Goal: Transaction & Acquisition: Purchase product/service

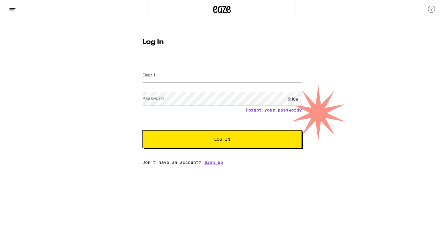
type input "[PERSON_NAME][EMAIL_ADDRESS][DOMAIN_NAME]"
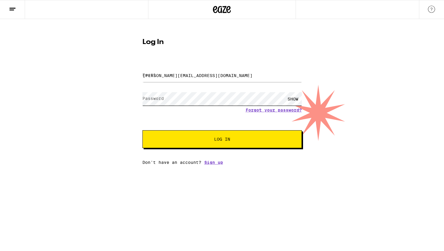
click at [222, 140] on button "Log In" at bounding box center [221, 139] width 159 height 18
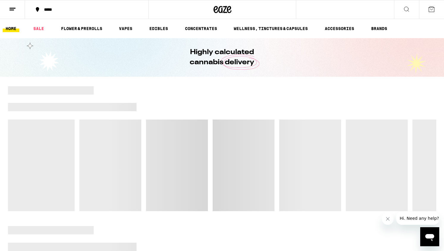
click at [55, 11] on div "*****" at bounding box center [90, 9] width 98 height 4
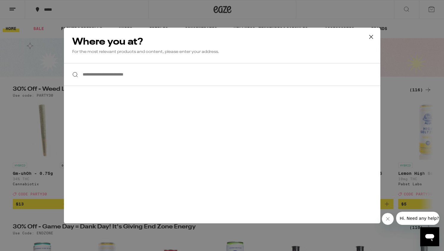
click at [125, 75] on input "**********" at bounding box center [222, 74] width 316 height 23
type input "*"
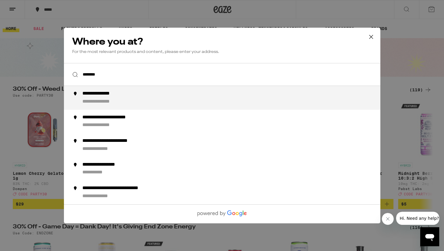
click at [166, 98] on div "**********" at bounding box center [233, 98] width 303 height 14
type input "**********"
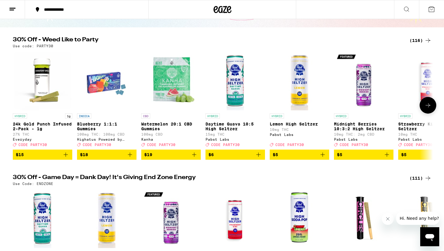
scroll to position [52, 0]
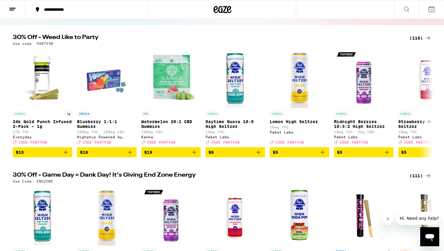
click at [413, 37] on div "(116)" at bounding box center [420, 37] width 22 height 7
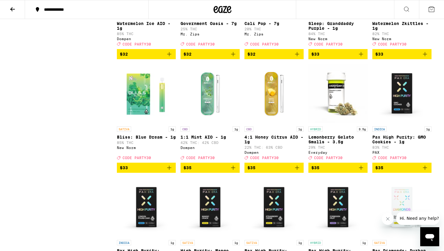
scroll to position [2063, 0]
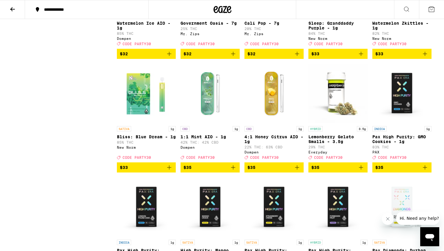
click at [213, 57] on span "$32" at bounding box center [209, 53] width 53 height 7
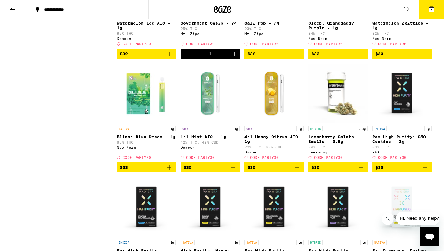
click at [264, 57] on span "$32" at bounding box center [273, 53] width 53 height 7
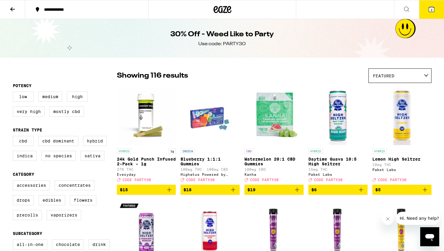
scroll to position [0, 0]
click at [10, 8] on icon at bounding box center [12, 9] width 7 height 7
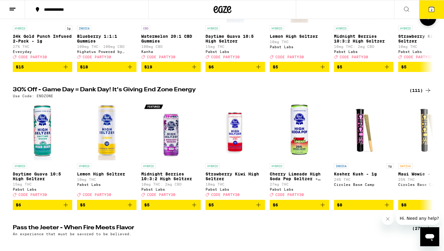
scroll to position [137, 0]
click at [191, 94] on h2 "30% Off - Game Day = Dank Day! It's Giving End Zone Energy" at bounding box center [207, 90] width 389 height 7
click at [427, 92] on icon at bounding box center [427, 90] width 5 height 4
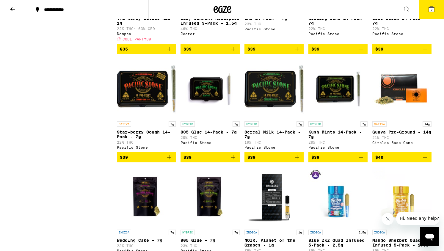
scroll to position [1823, 0]
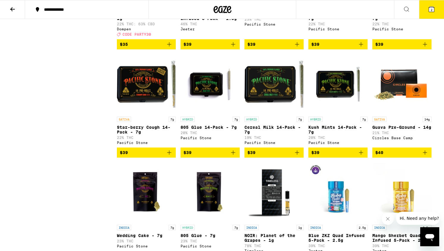
click at [335, 48] on span "$39" at bounding box center [337, 44] width 53 height 7
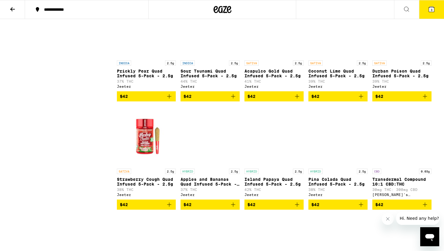
scroll to position [2096, 0]
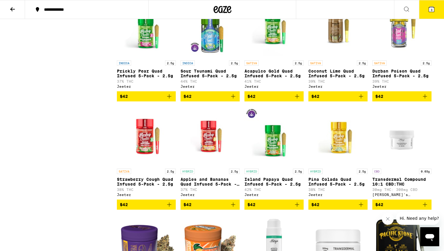
click at [153, 100] on span "$42" at bounding box center [146, 96] width 53 height 7
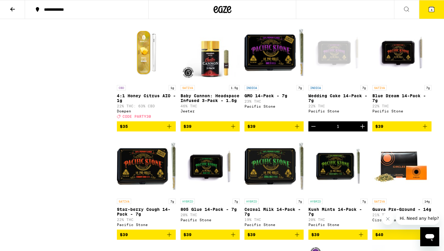
scroll to position [1740, 0]
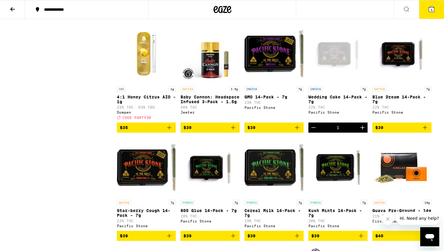
click at [315, 131] on icon "Decrement" at bounding box center [313, 127] width 7 height 7
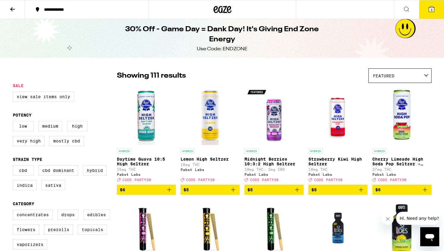
scroll to position [0, 0]
click at [431, 10] on span "3" at bounding box center [431, 10] width 2 height 4
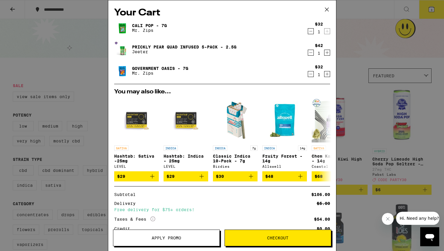
click at [182, 238] on span "Apply Promo" at bounding box center [166, 238] width 106 height 4
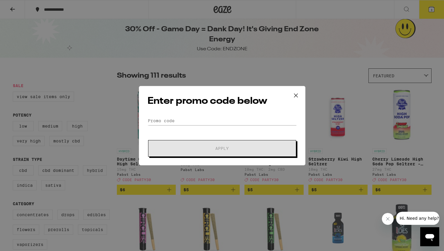
click at [185, 113] on div "Enter promo code below Promo Code Apply" at bounding box center [222, 125] width 166 height 79
click at [177, 119] on input "Promo Code" at bounding box center [221, 120] width 149 height 9
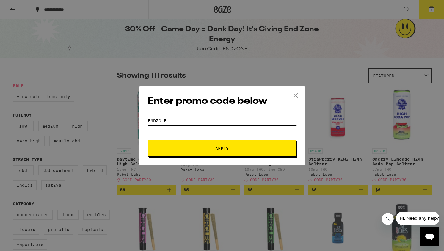
click at [222, 148] on button "Apply" at bounding box center [222, 148] width 148 height 17
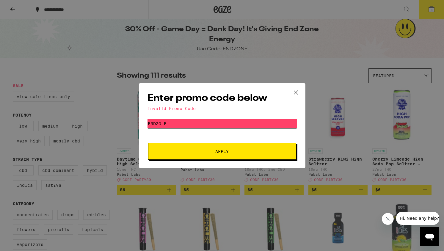
click at [162, 122] on input "Endzo e" at bounding box center [221, 123] width 149 height 9
click at [222, 151] on button "Apply" at bounding box center [222, 151] width 148 height 17
click at [184, 123] on input "Endzone" at bounding box center [221, 123] width 149 height 9
type input "endzone"
click at [222, 151] on button "Apply" at bounding box center [222, 151] width 148 height 17
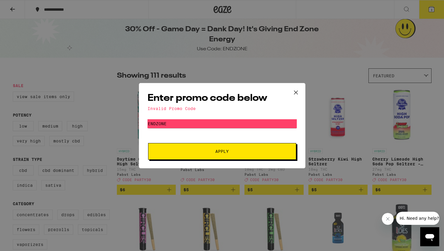
click at [296, 90] on icon at bounding box center [295, 92] width 9 height 9
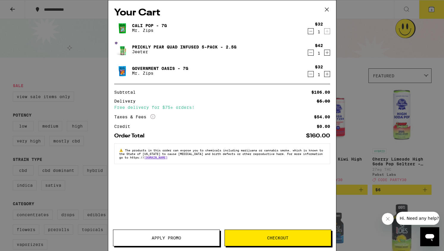
click at [166, 236] on span "Apply Promo" at bounding box center [166, 238] width 29 height 4
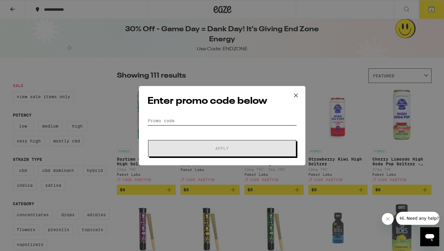
click at [198, 121] on input "Promo Code" at bounding box center [221, 120] width 149 height 9
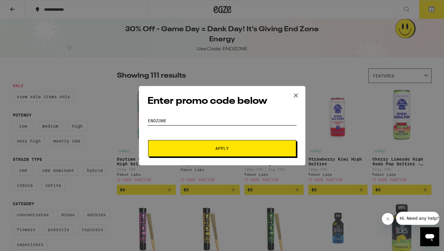
type input "endzone"
click at [222, 148] on button "Apply" at bounding box center [222, 148] width 148 height 17
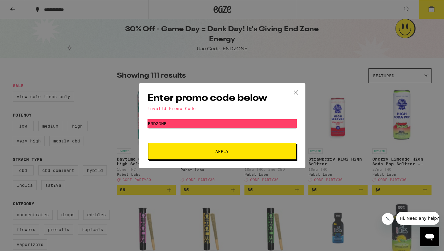
click at [297, 91] on icon at bounding box center [295, 92] width 9 height 9
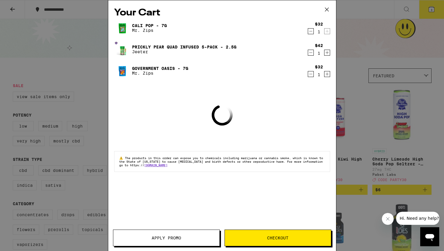
click at [330, 11] on icon at bounding box center [326, 9] width 9 height 9
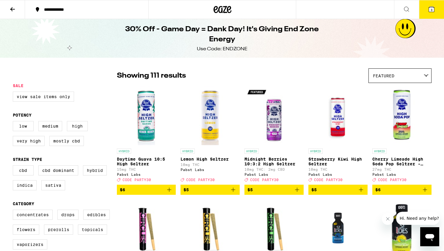
click at [429, 10] on icon at bounding box center [431, 9] width 5 height 5
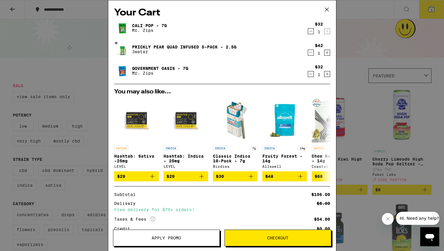
click at [179, 236] on span "Apply Promo" at bounding box center [166, 238] width 29 height 4
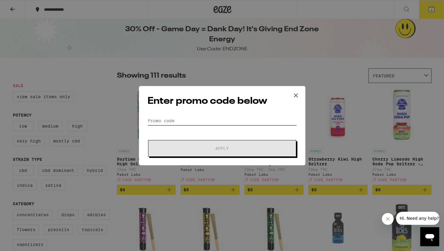
click at [251, 123] on input "Promo Code" at bounding box center [221, 120] width 149 height 9
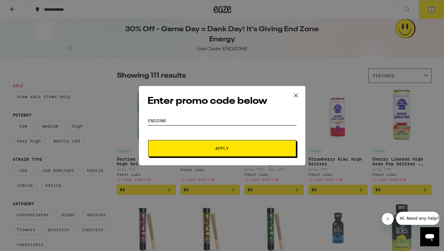
type input "endzone"
click at [222, 148] on button "Apply" at bounding box center [222, 148] width 148 height 17
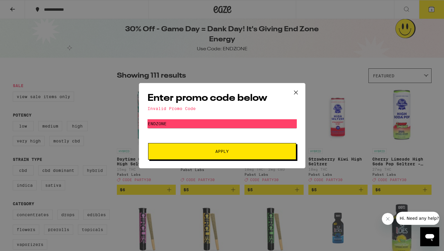
click at [296, 91] on icon at bounding box center [295, 92] width 9 height 9
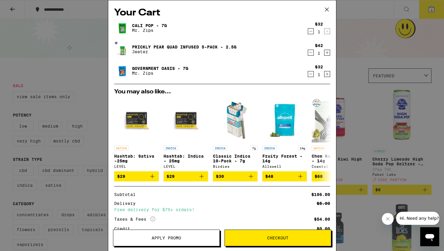
click at [327, 10] on icon at bounding box center [326, 9] width 9 height 9
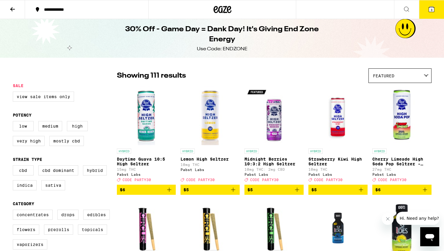
click at [11, 10] on icon at bounding box center [12, 9] width 7 height 7
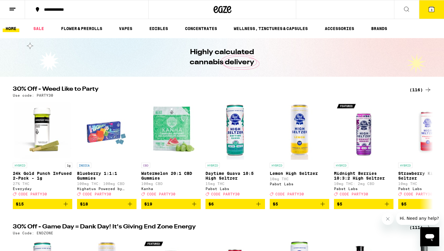
click at [427, 8] on button "3" at bounding box center [431, 9] width 25 height 18
click at [429, 10] on icon at bounding box center [431, 9] width 5 height 5
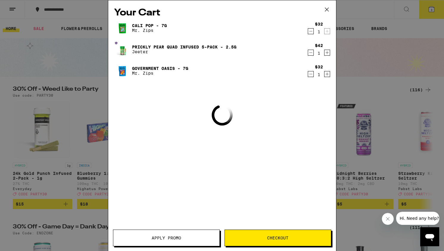
drag, startPoint x: 429, startPoint y: 10, endPoint x: 433, endPoint y: 8, distance: 4.4
click at [433, 8] on div "Your Cart Cali Pop - 7g Mr. Zips $32 1 Prickly Pear Quad Infused 5-Pack - 2.5g …" at bounding box center [222, 125] width 444 height 251
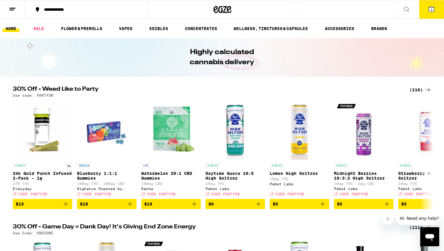
click at [433, 8] on icon at bounding box center [431, 9] width 5 height 5
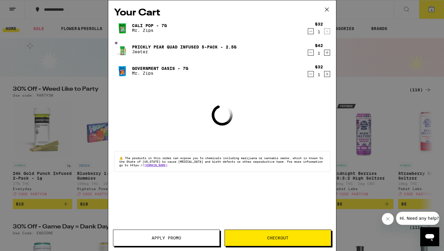
click at [189, 236] on span "Apply Promo" at bounding box center [166, 238] width 106 height 4
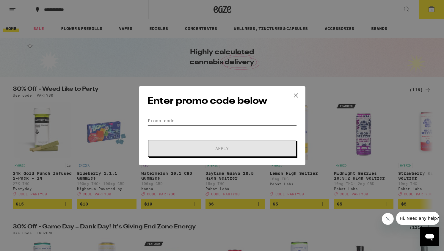
click at [192, 117] on input "Promo Code" at bounding box center [221, 120] width 149 height 9
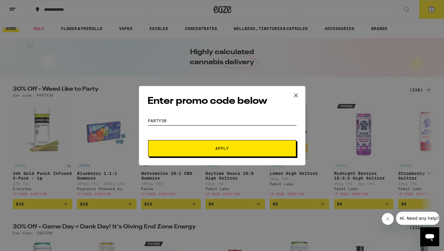
type input "Party30"
click at [222, 148] on button "Apply" at bounding box center [222, 148] width 148 height 17
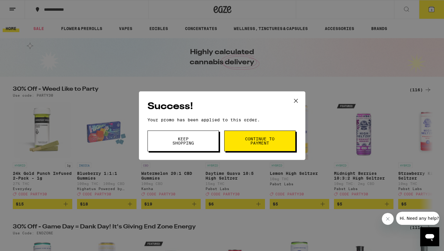
click at [293, 99] on icon at bounding box center [295, 100] width 9 height 9
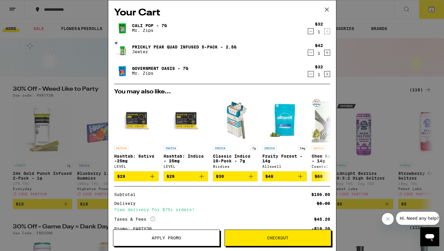
click at [327, 9] on icon at bounding box center [327, 10] width 4 height 4
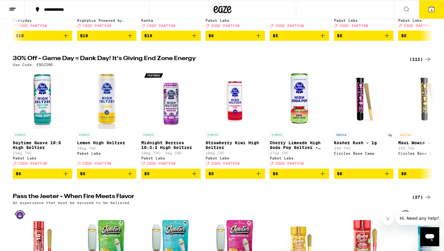
scroll to position [151, 0]
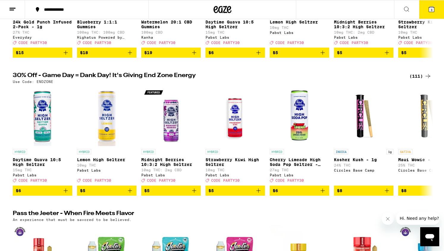
click at [432, 238] on icon "Open messaging window" at bounding box center [429, 237] width 9 height 7
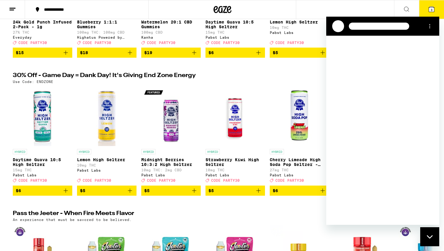
scroll to position [0, 0]
type textarea "x"
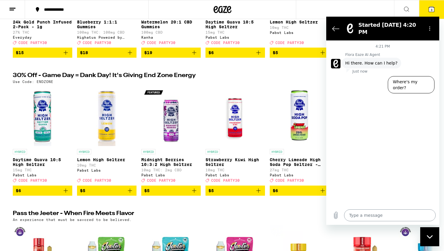
click at [378, 213] on textarea at bounding box center [390, 215] width 92 height 12
type textarea "H"
type textarea "x"
type textarea "Hi"
type textarea "x"
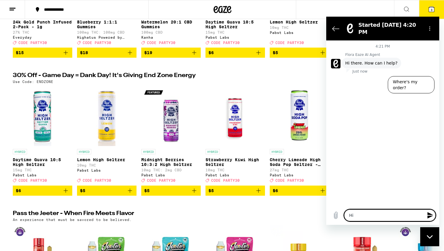
type textarea "Hi"
type textarea "x"
type textarea "Hi t"
type textarea "x"
type textarea "Hi ti"
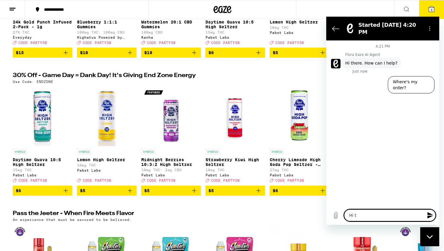
type textarea "x"
type textarea "Hi t"
type textarea "x"
type textarea "Hi"
type textarea "x"
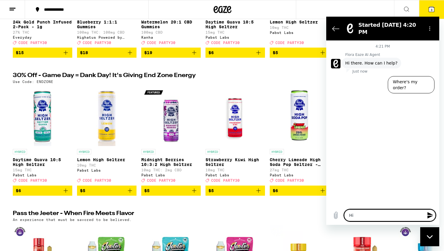
type textarea "Hi i"
type textarea "x"
type textarea "Hi it"
type textarea "x"
type textarea "Hi it"
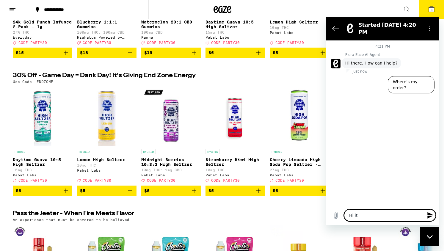
type textarea "x"
type textarea "Hi it s"
type textarea "x"
type textarea "Hi it se"
type textarea "x"
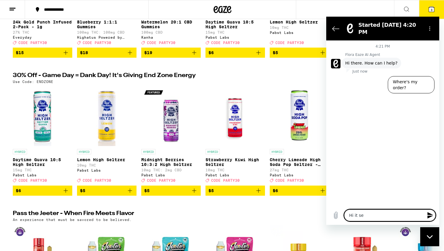
type textarea "Hi it sem"
type textarea "x"
type textarea "Hi it seme"
type textarea "x"
type textarea "Hi it sem"
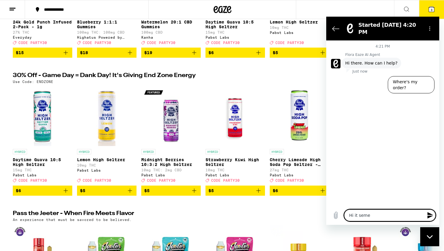
type textarea "x"
type textarea "Hi it se"
type textarea "x"
type textarea "Hi it see"
type textarea "x"
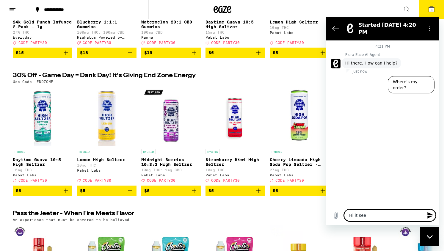
type textarea "Hi it seem"
type textarea "x"
type textarea "Hi it seems"
type textarea "x"
type textarea "Hi it seems"
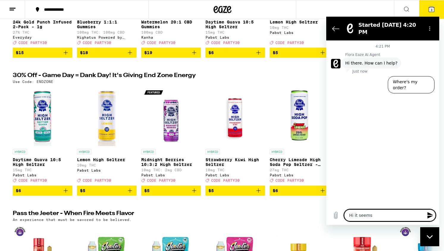
type textarea "x"
type textarea "Hi it seems l"
type textarea "x"
type textarea "Hi it seems li"
type textarea "x"
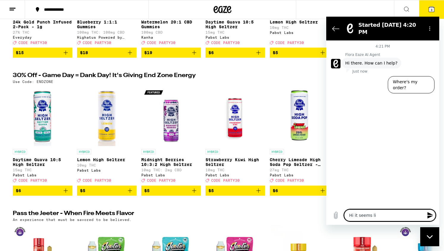
type textarea "Hi it seems lik"
type textarea "x"
type textarea "Hi it seems like"
type textarea "x"
type textarea "Hi it seems like"
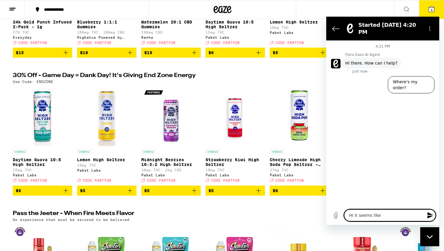
type textarea "x"
type textarea "Hi it seems like t"
type textarea "x"
type textarea "Hi it seems like th"
type textarea "x"
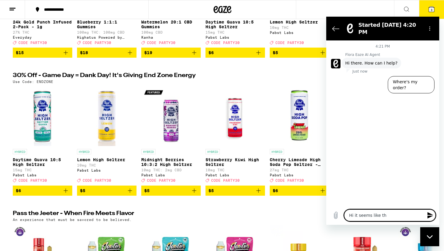
type textarea "Hi it seems like the"
type textarea "x"
type textarea "Hi it seems like the"
type textarea "x"
type textarea "Hi it seems like the E"
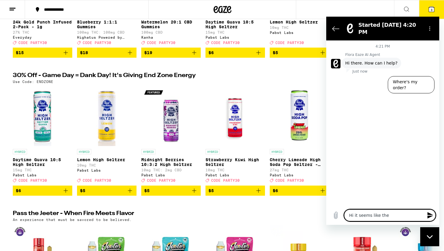
type textarea "x"
type textarea "Hi it seems like the EN"
type textarea "x"
type textarea "Hi it seems like the END"
type textarea "x"
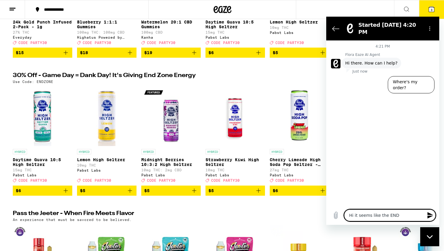
type textarea "Hi it seems like the ENDZ"
type textarea "x"
type textarea "Hi it seems like the ENDZO"
type textarea "x"
type textarea "Hi it seems like the ENDZON"
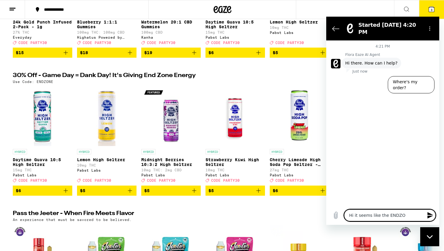
type textarea "x"
type textarea "Hi it seems like the ENDZONE"
type textarea "x"
type textarea "Hi it seems like the ENDZONE"
type textarea "x"
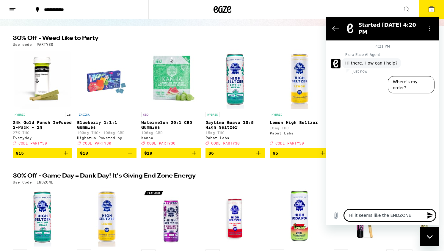
scroll to position [51, 0]
type textarea "Hi it seems like the ENDZONE"
click at [428, 10] on icon at bounding box center [431, 9] width 7 height 7
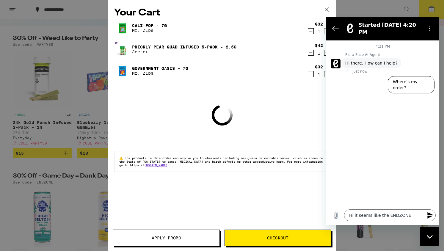
click at [173, 236] on span "Apply Promo" at bounding box center [166, 238] width 29 height 4
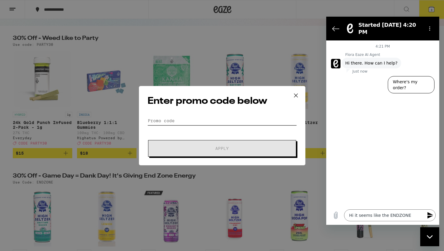
click at [187, 118] on input "Promo Code" at bounding box center [221, 120] width 149 height 9
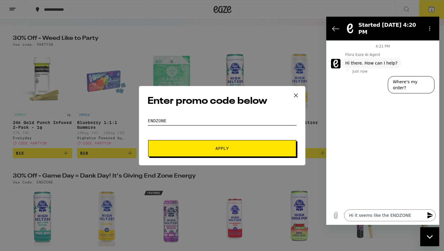
type input "ENDZONE"
click at [222, 148] on button "Apply" at bounding box center [222, 148] width 148 height 17
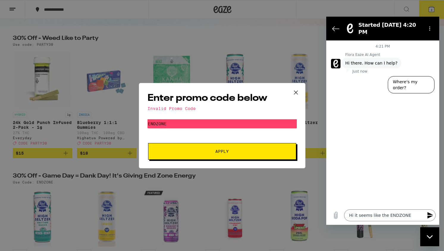
click at [296, 92] on icon at bounding box center [295, 92] width 9 height 9
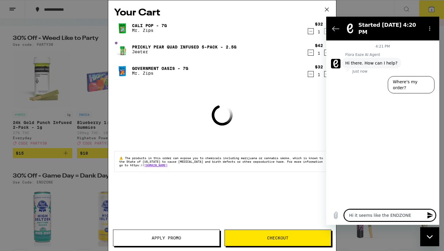
click at [378, 214] on textarea "Hi it seems like the ENDZONE" at bounding box center [390, 215] width 92 height 12
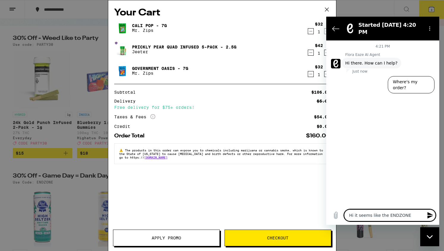
click at [412, 214] on textarea "Hi it seems like the ENDZONE" at bounding box center [390, 215] width 92 height 12
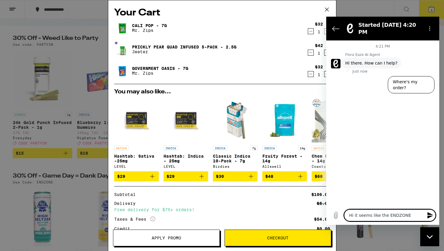
type textarea "Hi it seems like the ENDZONE p"
type textarea "x"
type textarea "Hi it seems like the ENDZONE pr"
type textarea "x"
type textarea "Hi it seems like the ENDZONE pro"
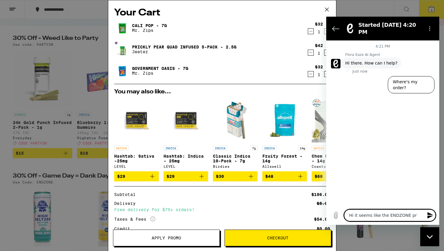
type textarea "x"
type textarea "Hi it seems like the ENDZONE prom"
type textarea "x"
type textarea "Hi it seems like the ENDZONE promo"
type textarea "x"
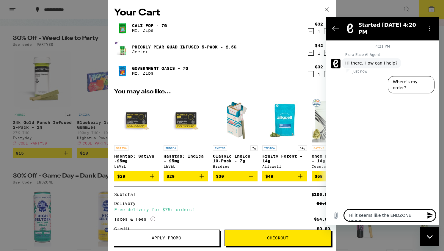
type textarea "Hi it seems like the ENDZONE promo"
type textarea "x"
type textarea "Hi it seems like the ENDZONE promo c"
type textarea "x"
type textarea "Hi it seems like the ENDZONE promo co"
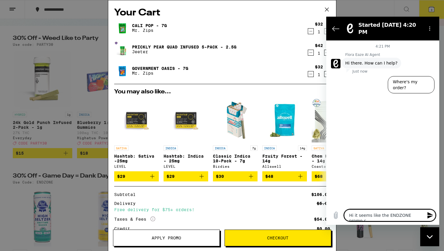
type textarea "x"
type textarea "Hi it seems like the ENDZONE promo cod"
type textarea "x"
type textarea "Hi it seems like the ENDZONE promo code"
type textarea "x"
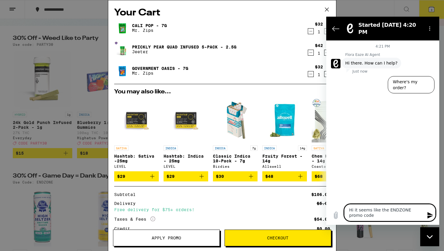
type textarea "Hi it seems like the ENDZONE promo code"
type textarea "x"
type textarea "Hi it seems like the ENDZONE promo code d"
type textarea "x"
type textarea "Hi it seems like the ENDZONE promo code do"
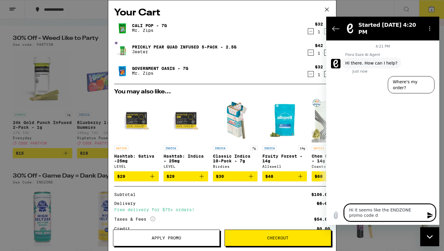
type textarea "x"
type textarea "Hi it seems like the ENDZONE promo code doe"
type textarea "x"
type textarea "Hi it seems like the ENDZONE promo code does"
type textarea "x"
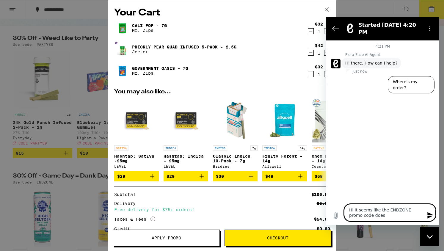
type textarea "Hi it seems like the ENDZONE promo code does"
type textarea "x"
type textarea "Hi it seems like the ENDZONE promo code does n"
type textarea "x"
type textarea "Hi it seems like the ENDZONE promo code does no"
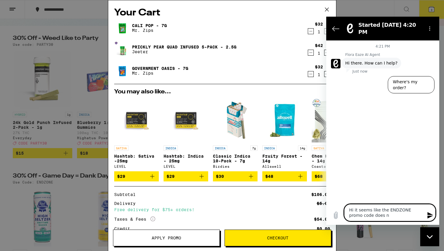
type textarea "x"
type textarea "Hi it seems like the ENDZONE promo code does not"
type textarea "x"
type textarea "Hi it seems like the ENDZONE promo code does not"
type textarea "x"
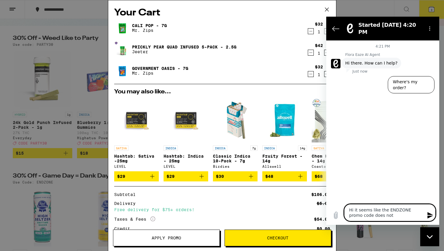
type textarea "Hi it seems like the ENDZONE promo code does not w"
type textarea "x"
type textarea "Hi it seems like the ENDZONE promo code does not wr"
type textarea "x"
type textarea "Hi it seems like the ENDZONE promo code does not w"
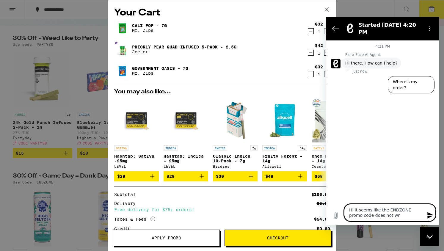
type textarea "x"
type textarea "Hi it seems like the ENDZONE promo code does not wo"
type textarea "x"
type textarea "Hi it seems like the ENDZONE promo code does not wor"
type textarea "x"
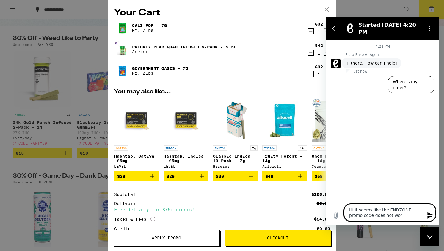
type textarea "Hi it seems like the ENDZONE promo code does not work"
type textarea "x"
type textarea "Hi it seems like the ENDZONE promo code does not work"
type textarea "x"
type textarea "Hi it seems like the ENDZONE promo code does not work"
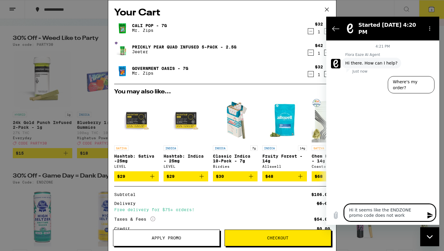
type textarea "x"
type textarea "Hi it seems like the ENDZONE promo code does not work."
type textarea "x"
type textarea "Hi it seems like the ENDZONE promo code does not work."
type textarea "x"
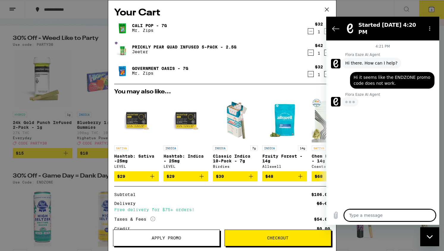
type textarea "x"
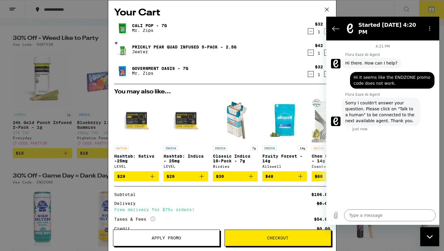
click at [326, 8] on icon at bounding box center [326, 9] width 9 height 9
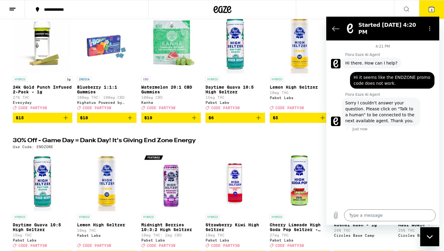
scroll to position [72, 0]
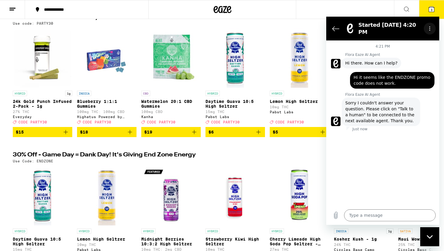
click at [429, 30] on button "Options menu" at bounding box center [430, 29] width 12 height 12
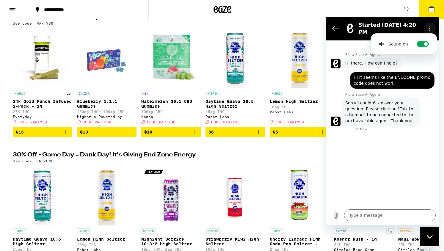
click at [430, 27] on icon "Options menu" at bounding box center [429, 28] width 5 height 5
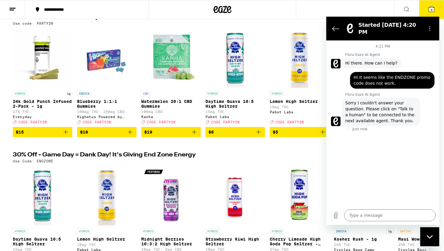
click at [366, 103] on span "Sorry I couldn't answer your question. Please click on "Talk to a human" to be …" at bounding box center [380, 112] width 71 height 24
click at [355, 24] on figure at bounding box center [350, 29] width 12 height 12
click at [369, 106] on span "Sorry I couldn't answer your question. Please click on "Talk to a human" to be …" at bounding box center [380, 112] width 71 height 24
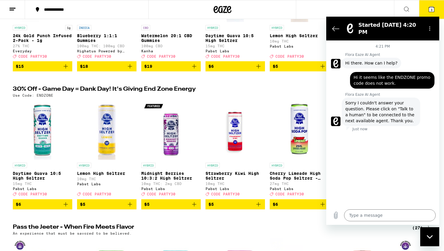
scroll to position [138, 0]
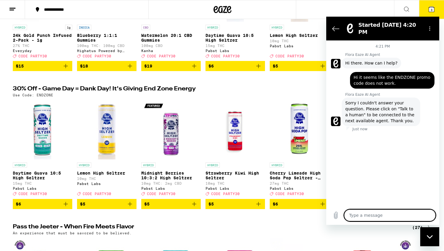
click at [360, 216] on textarea at bounding box center [390, 215] width 92 height 12
type textarea "t"
type textarea "x"
type textarea "ta"
type textarea "x"
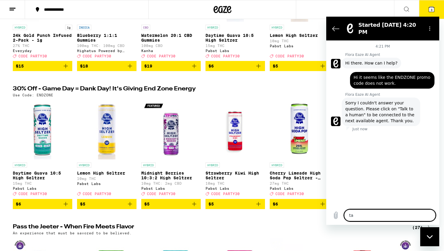
type textarea "tal"
type textarea "x"
type textarea "talk"
type textarea "x"
type textarea "talk"
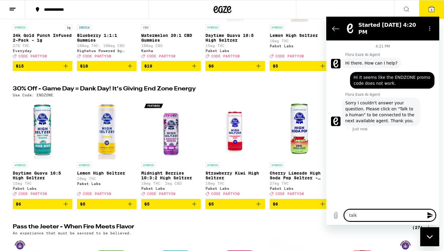
type textarea "x"
type textarea "talk t"
type textarea "x"
type textarea "talk to"
type textarea "x"
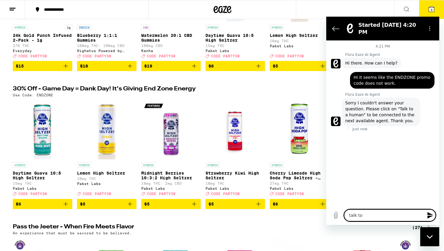
type textarea "talk to"
type textarea "x"
type textarea "talk to a"
type textarea "x"
type textarea "talk to a"
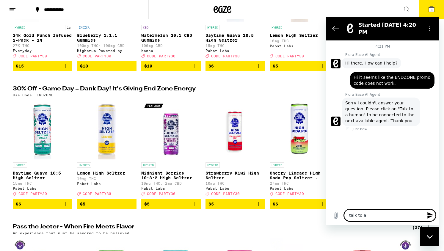
type textarea "x"
type textarea "talk to a h"
type textarea "x"
type textarea "talk to a hu"
type textarea "x"
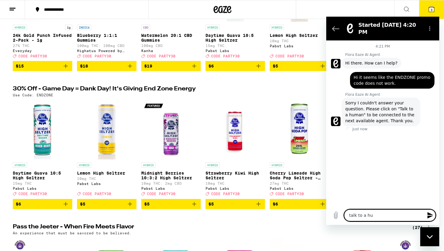
type textarea "talk to a hum"
type textarea "x"
type textarea "talk to a huma"
type textarea "x"
type textarea "talk to a human"
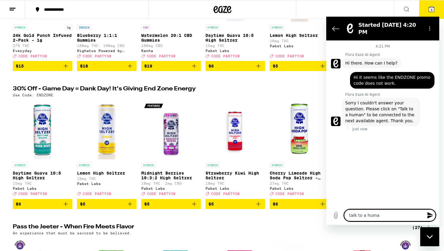
type textarea "x"
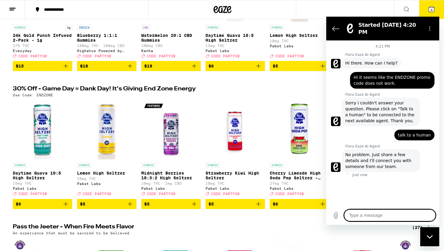
type textarea "x"
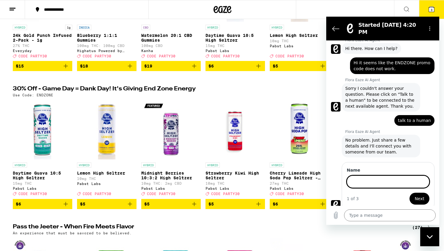
scroll to position [14, 0]
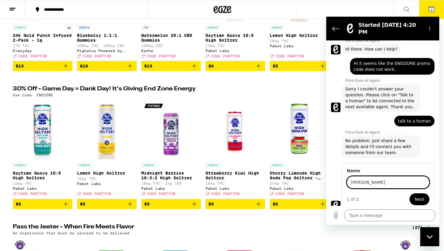
type input "[PERSON_NAME]"
click at [420, 194] on button "Next" at bounding box center [419, 199] width 20 height 12
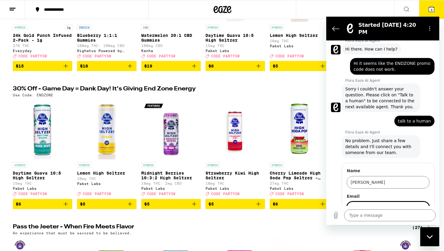
scroll to position [40, 0]
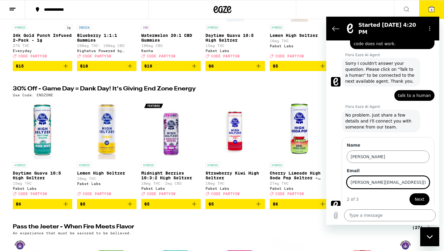
type input "[PERSON_NAME][EMAIL_ADDRESS][DOMAIN_NAME]"
click at [420, 194] on button "Next" at bounding box center [419, 199] width 20 height 12
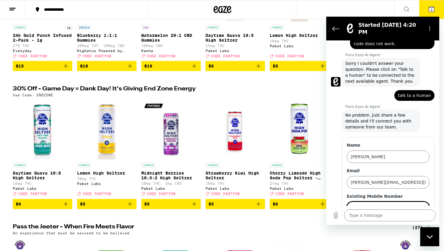
scroll to position [40, 0]
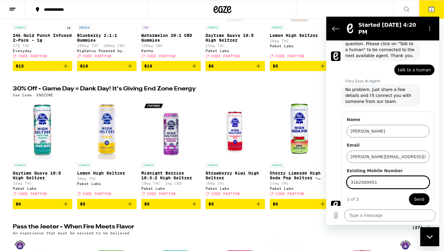
type input "3162500451"
click at [422, 196] on span "Send" at bounding box center [419, 199] width 10 height 7
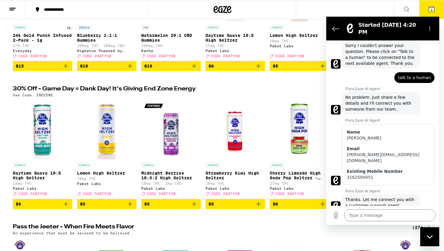
scroll to position [59, 0]
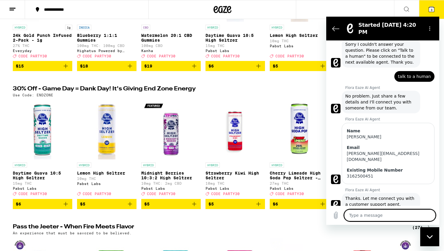
click at [392, 216] on textarea at bounding box center [390, 215] width 92 height 12
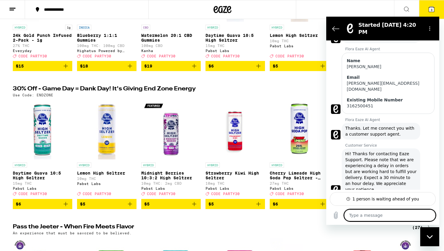
scroll to position [130, 0]
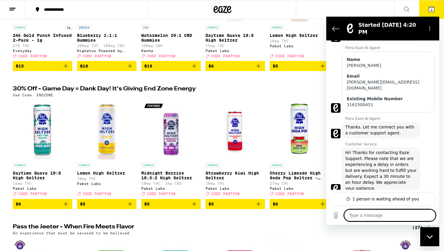
click at [389, 216] on textarea at bounding box center [390, 215] width 92 height 12
click at [387, 216] on textarea at bounding box center [390, 215] width 92 height 12
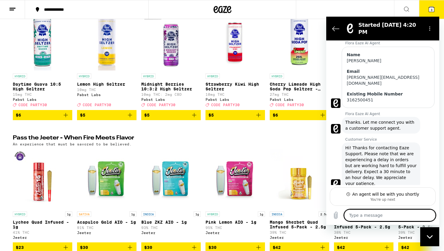
scroll to position [236, 0]
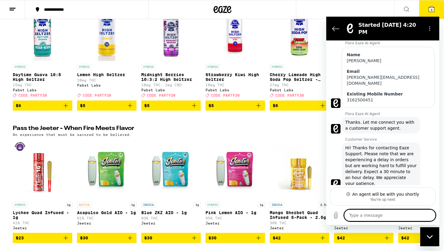
click at [385, 215] on textarea at bounding box center [390, 215] width 92 height 12
click at [386, 216] on textarea at bounding box center [390, 215] width 92 height 12
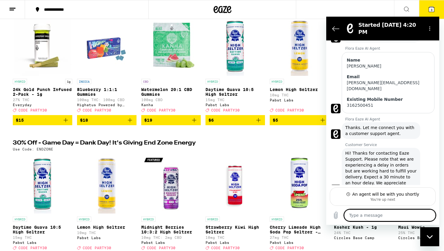
scroll to position [135, 0]
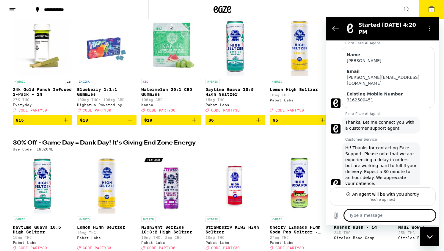
click at [372, 216] on textarea at bounding box center [390, 215] width 92 height 12
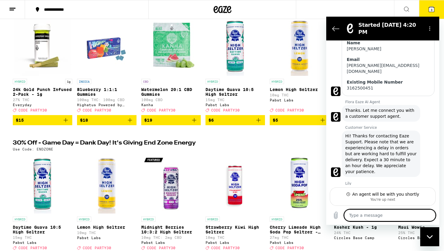
scroll to position [146, 0]
click at [387, 219] on textarea at bounding box center [390, 215] width 92 height 12
click at [386, 214] on textarea at bounding box center [390, 215] width 92 height 12
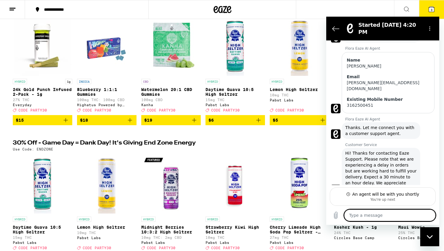
type textarea "x"
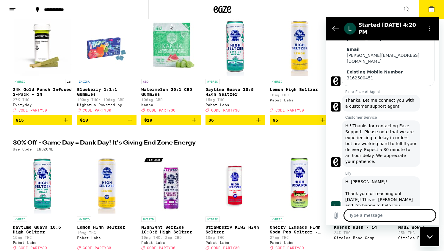
click at [385, 215] on textarea at bounding box center [390, 215] width 92 height 12
type textarea "H"
type textarea "x"
type textarea "Hi"
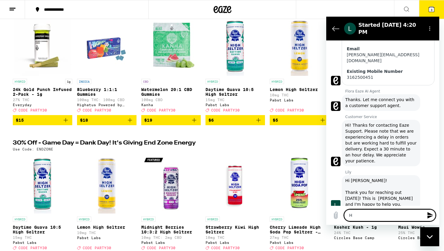
type textarea "x"
type textarea "Hi!"
type textarea "x"
type textarea "Hi!"
type textarea "x"
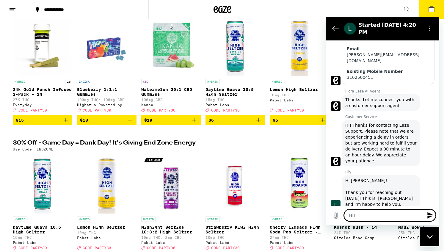
type textarea "Hi! t"
type textarea "x"
type textarea "Hi! th"
type textarea "x"
type textarea "Hi! tha"
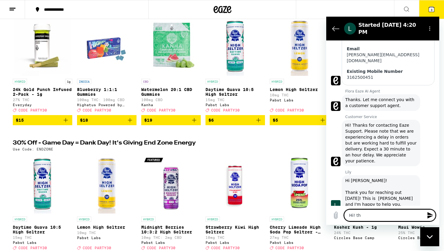
type textarea "x"
type textarea "Hi! than"
type textarea "x"
type textarea "Hi! thank"
type textarea "x"
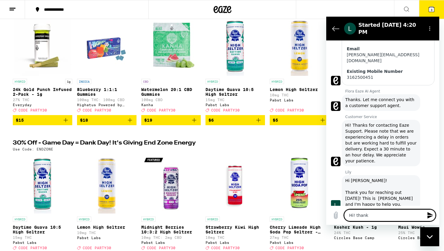
type textarea "Hi! thanks"
type textarea "x"
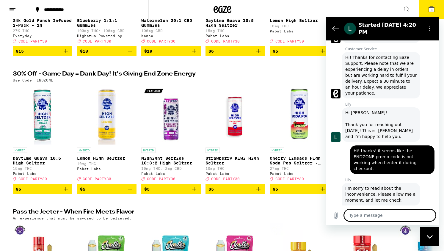
scroll to position [226, 0]
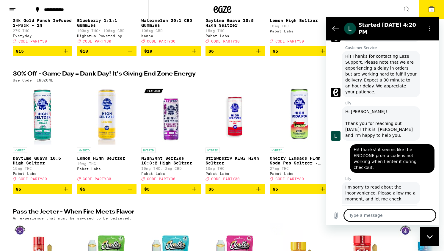
click at [377, 218] on textarea at bounding box center [390, 215] width 92 height 12
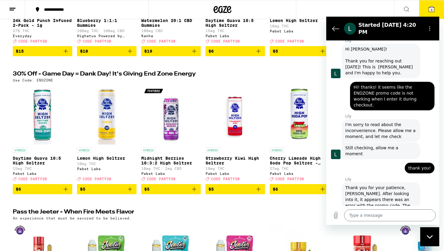
scroll to position [290, 0]
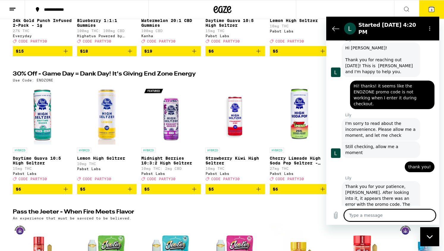
click at [384, 216] on textarea at bounding box center [390, 215] width 92 height 12
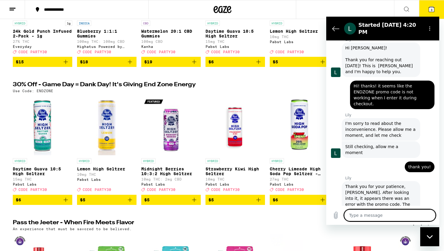
scroll to position [149, 0]
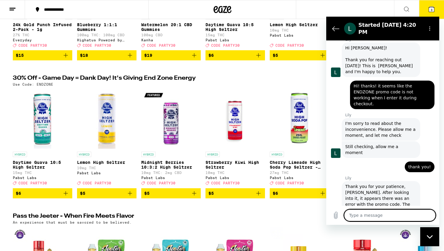
click at [382, 216] on textarea at bounding box center [390, 215] width 92 height 12
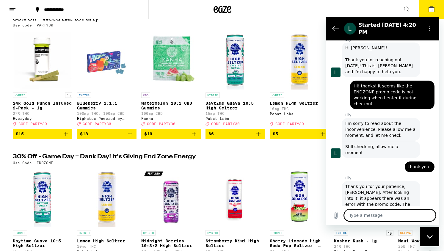
scroll to position [36, 0]
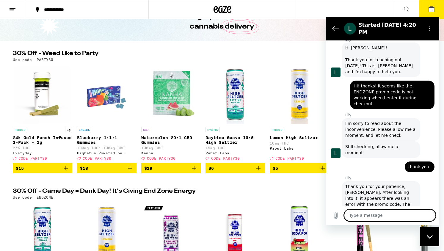
click at [377, 217] on textarea at bounding box center [390, 215] width 92 height 12
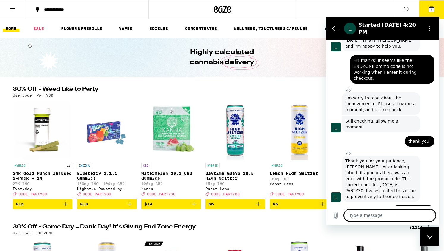
scroll to position [0, 0]
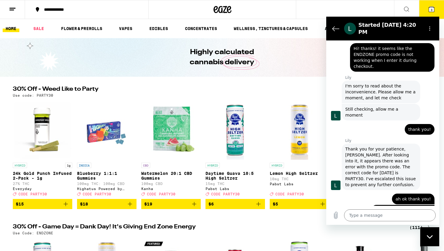
click at [433, 9] on icon at bounding box center [431, 9] width 5 height 5
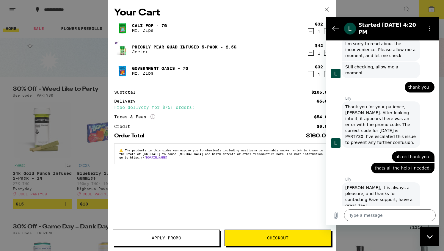
scroll to position [371, 0]
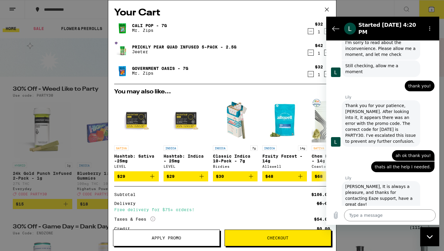
click at [310, 52] on icon "Decrement" at bounding box center [310, 52] width 5 height 7
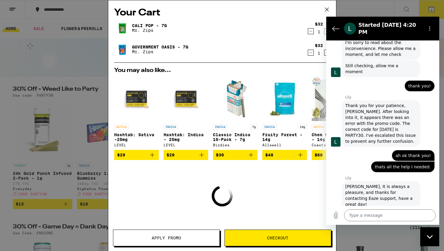
click at [328, 7] on icon at bounding box center [326, 9] width 9 height 9
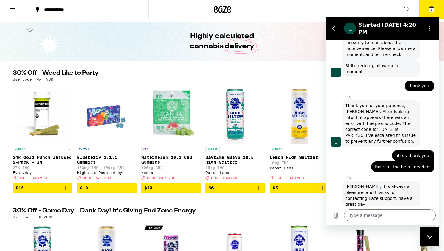
scroll to position [20, 0]
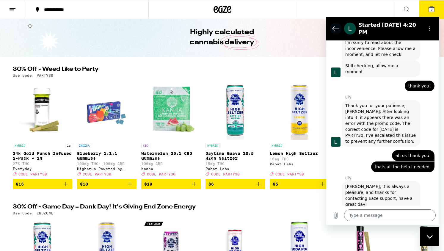
click at [330, 24] on button "Back to the conversation list" at bounding box center [336, 29] width 12 height 12
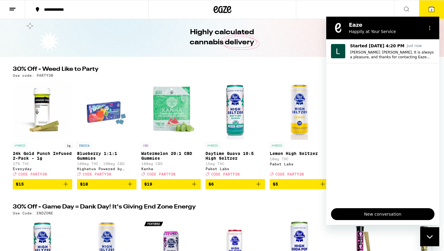
click at [305, 44] on div "Highly calculated cannabis delivery" at bounding box center [222, 37] width 228 height 39
click at [430, 25] on button "Options menu" at bounding box center [430, 28] width 12 height 12
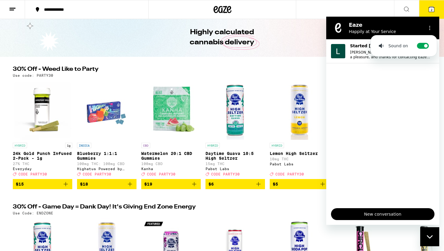
click at [407, 19] on section "Eaze Happily at Your Service Sound on Toggle sound notifications" at bounding box center [382, 28] width 113 height 23
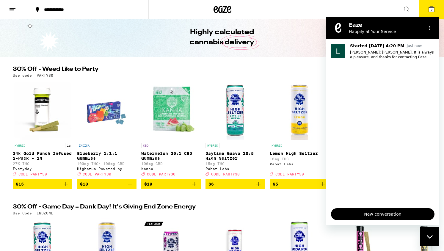
click at [365, 23] on h2 "Eaze" at bounding box center [385, 24] width 73 height 7
click at [361, 8] on div "**********" at bounding box center [222, 9] width 444 height 19
click at [337, 28] on figure at bounding box center [338, 28] width 12 height 12
click at [326, 22] on div "Highly calculated cannabis delivery" at bounding box center [222, 37] width 228 height 39
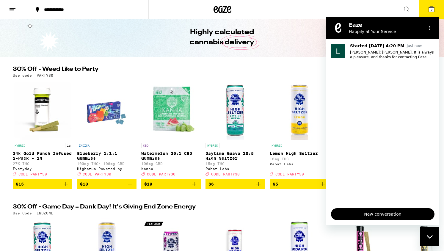
click at [429, 238] on icon "Close messaging window" at bounding box center [430, 237] width 6 height 4
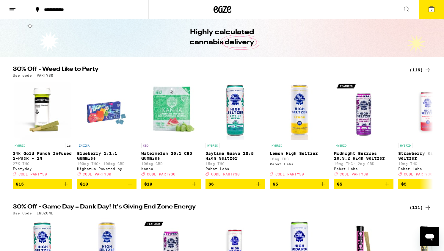
click at [413, 67] on div "(116)" at bounding box center [420, 69] width 22 height 7
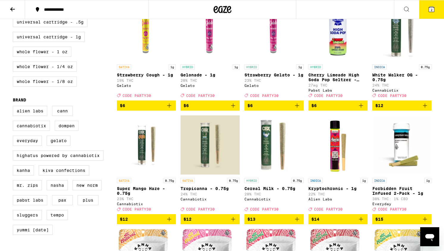
scroll to position [312, 0]
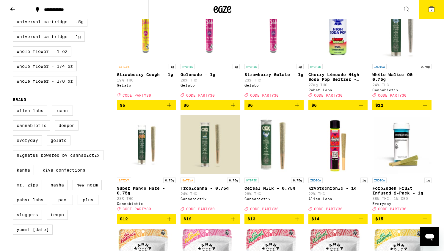
click at [398, 222] on span "$15" at bounding box center [401, 218] width 53 height 7
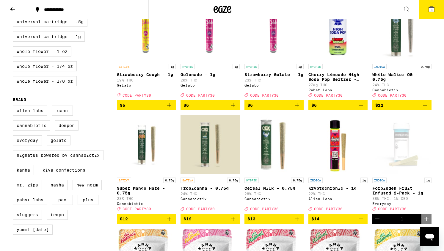
click at [432, 9] on span "3" at bounding box center [431, 10] width 2 height 4
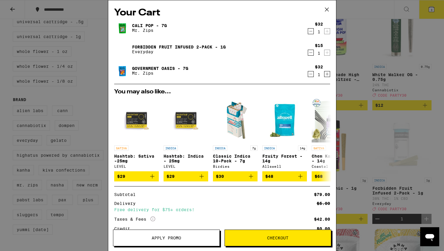
click at [166, 236] on span "Apply Promo" at bounding box center [166, 238] width 29 height 4
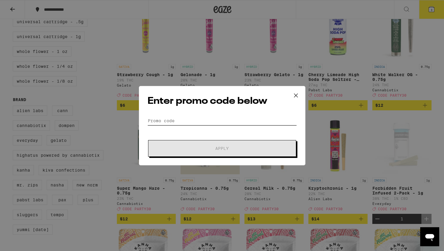
click at [155, 123] on input "Promo Code" at bounding box center [221, 120] width 149 height 9
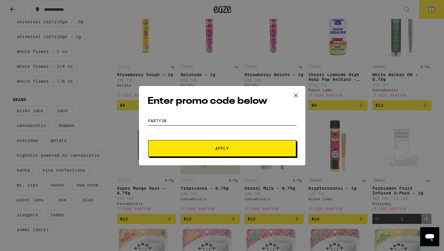
click at [222, 148] on button "Apply" at bounding box center [222, 148] width 148 height 17
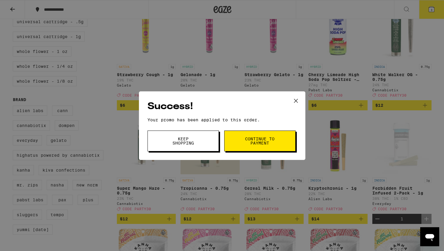
click at [250, 139] on span "Continue to payment" at bounding box center [260, 141] width 30 height 8
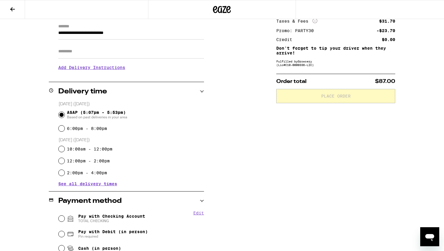
scroll to position [88, 0]
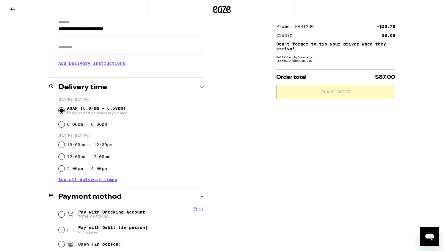
click at [128, 218] on span "TOTAL CHECKING" at bounding box center [111, 216] width 67 height 5
click at [65, 217] on input "Pay with Checking Account TOTAL CHECKING" at bounding box center [62, 214] width 6 height 6
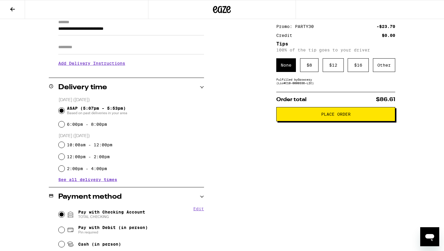
click at [337, 116] on span "Place Order" at bounding box center [335, 114] width 29 height 4
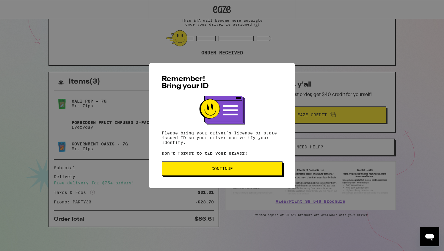
scroll to position [78, 0]
click at [232, 169] on span "Continue" at bounding box center [221, 168] width 21 height 4
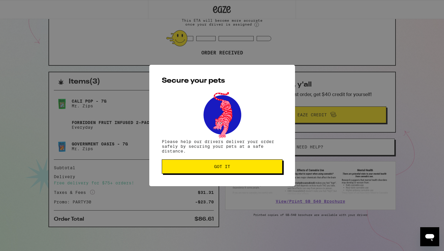
click at [223, 167] on span "Got it" at bounding box center [222, 166] width 16 height 4
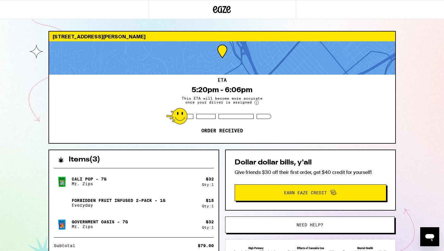
scroll to position [0, 0]
